Goal: Information Seeking & Learning: Check status

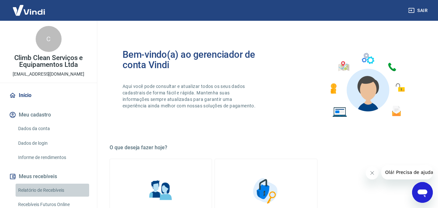
click at [57, 189] on link "Relatório de Recebíveis" at bounding box center [53, 189] width 74 height 13
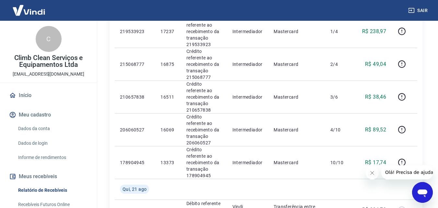
scroll to position [615, 0]
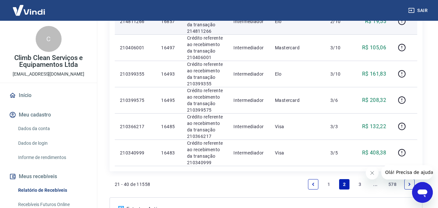
scroll to position [615, 0]
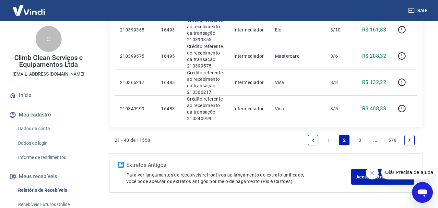
click at [330, 139] on link "1" at bounding box center [328, 140] width 10 height 10
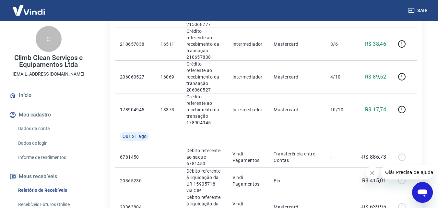
scroll to position [619, 0]
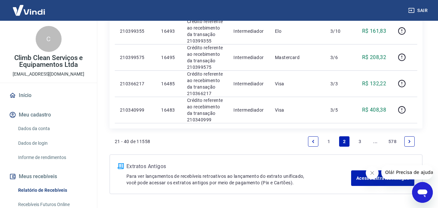
scroll to position [619, 0]
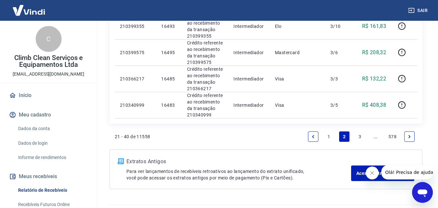
click at [328, 135] on link "1" at bounding box center [328, 136] width 10 height 10
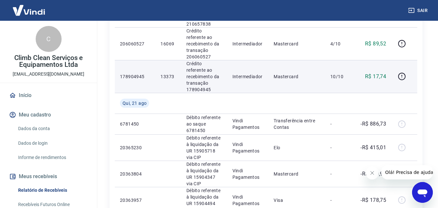
scroll to position [651, 0]
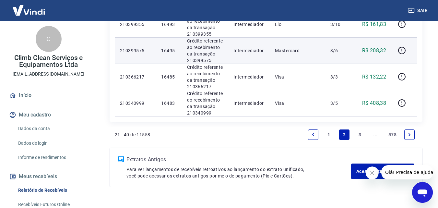
scroll to position [636, 0]
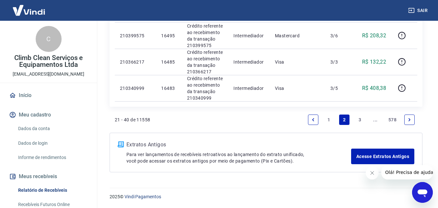
drag, startPoint x: 165, startPoint y: 78, endPoint x: 100, endPoint y: 86, distance: 65.8
click at [360, 121] on link "3" at bounding box center [359, 119] width 10 height 10
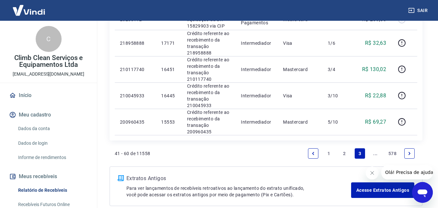
scroll to position [607, 0]
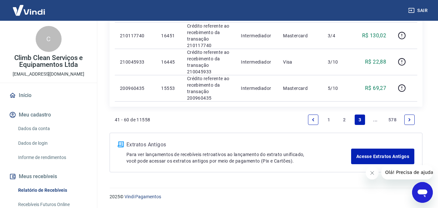
click at [406, 117] on link "Next page" at bounding box center [409, 119] width 10 height 10
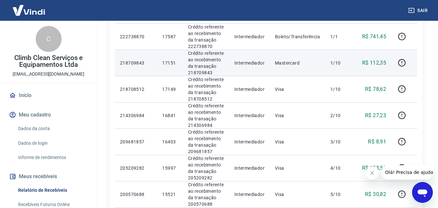
scroll to position [566, 0]
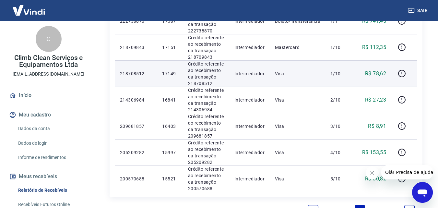
drag, startPoint x: 156, startPoint y: 69, endPoint x: 134, endPoint y: 66, distance: 22.3
click at [134, 66] on td "218708512" at bounding box center [136, 73] width 42 height 26
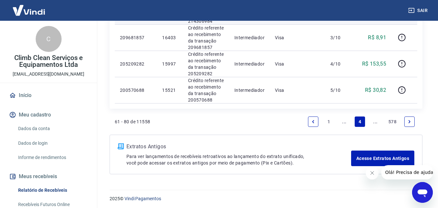
scroll to position [656, 0]
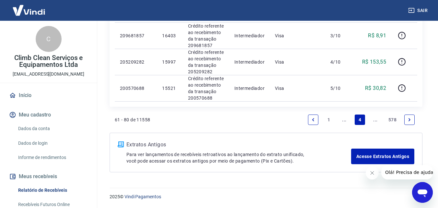
click at [410, 119] on icon "Next page" at bounding box center [409, 119] width 5 height 5
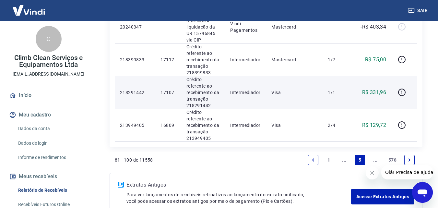
scroll to position [742, 0]
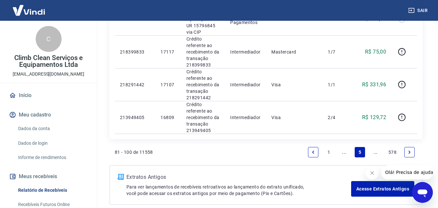
click at [406, 147] on link "Next page" at bounding box center [409, 152] width 10 height 10
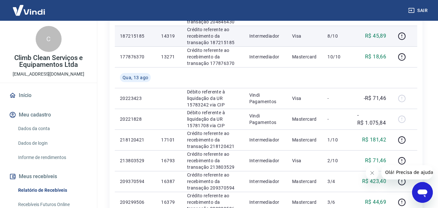
scroll to position [320, 0]
